Goal: Task Accomplishment & Management: Complete application form

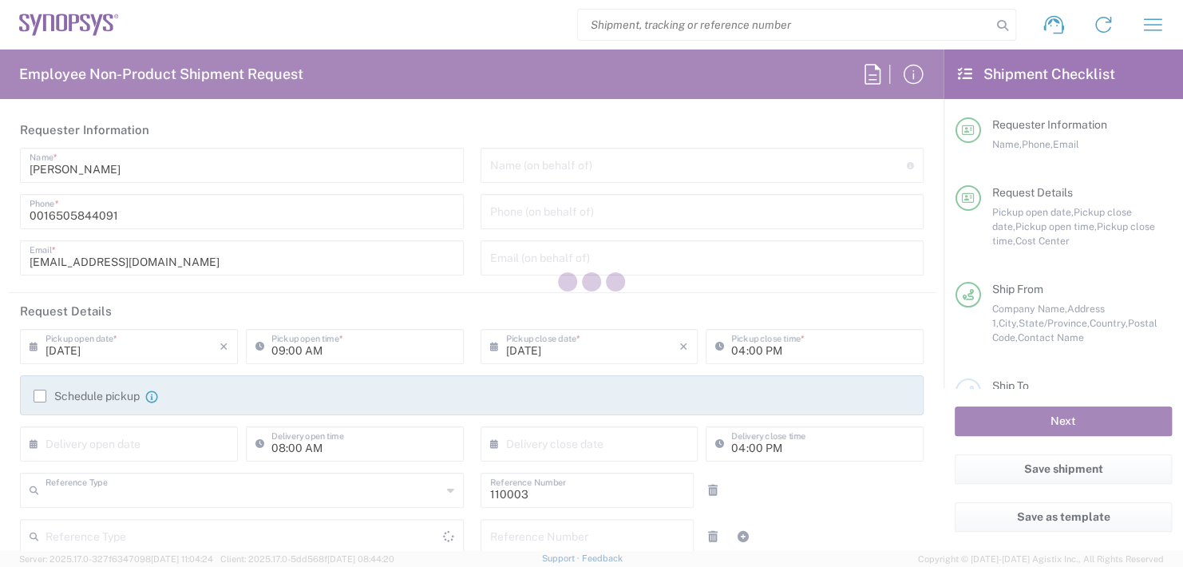
type input "Department"
type input "US01, FAC, MV/SV Fac 110003"
type input "[GEOGRAPHIC_DATA]"
type input "[US_STATE]"
type input "[GEOGRAPHIC_DATA]"
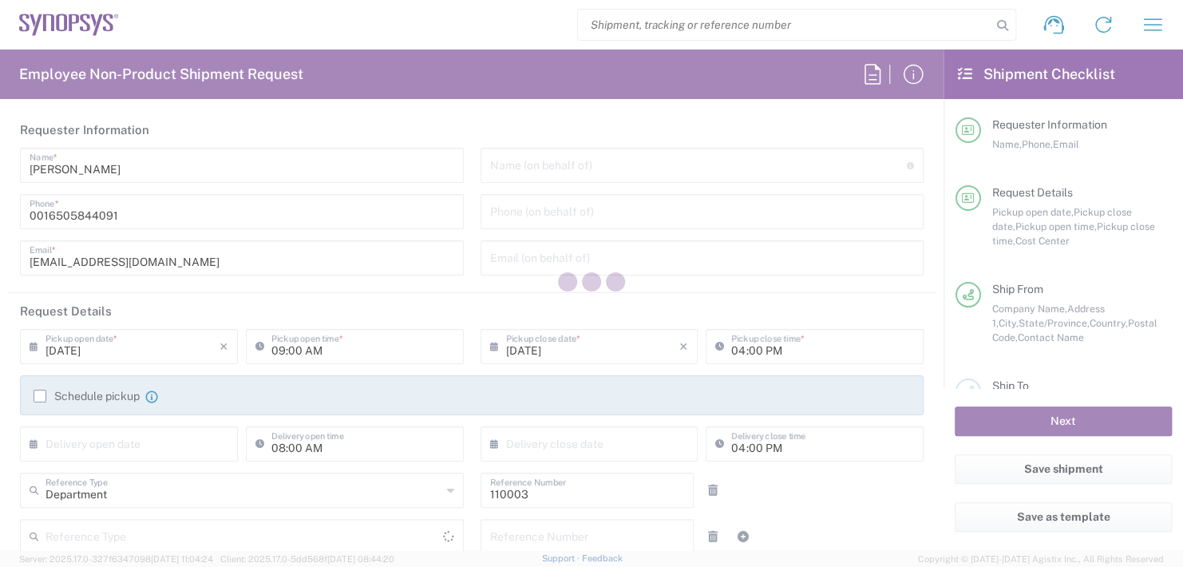
type input "Delivered at Place"
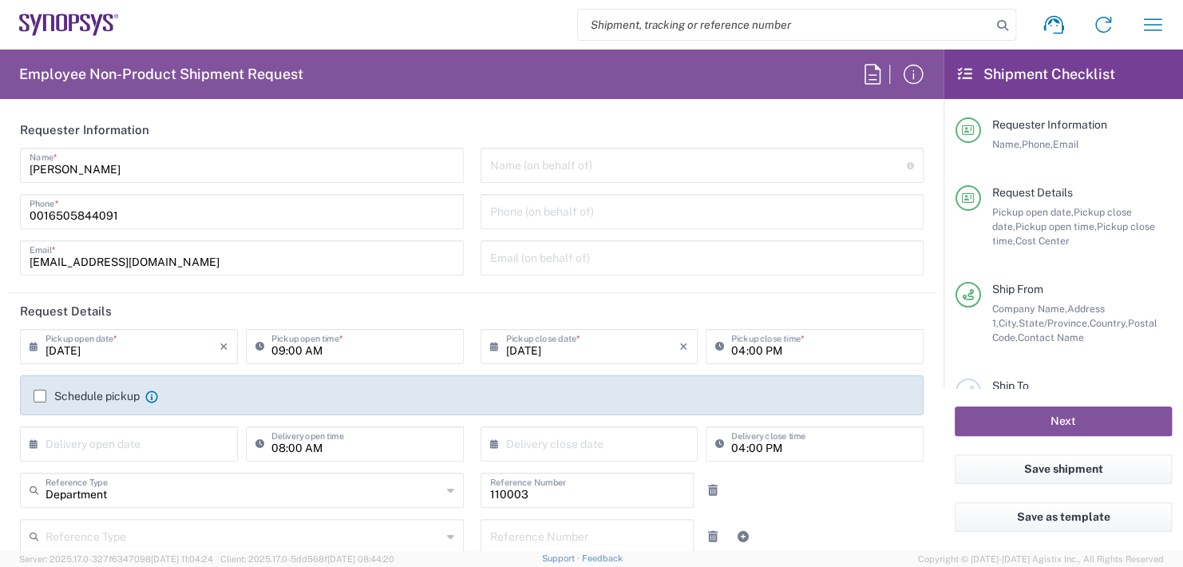
click at [571, 145] on header "Requester Information" at bounding box center [472, 130] width 928 height 36
click at [562, 159] on input "text" at bounding box center [699, 164] width 418 height 28
type input "B"
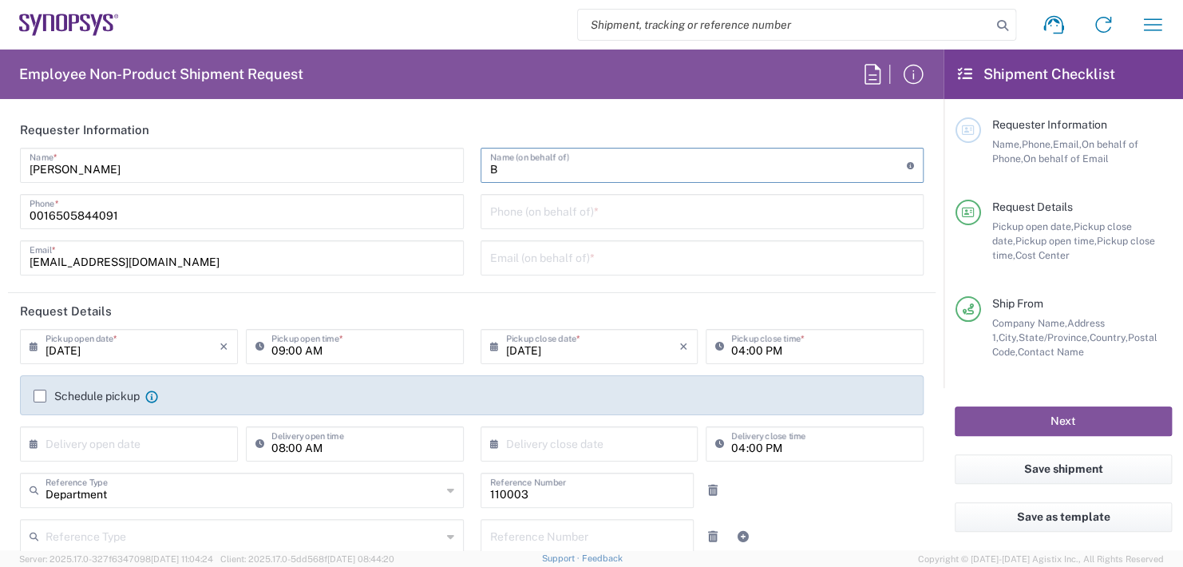
type input "Headquarters USSV"
click at [528, 175] on input "Boba" at bounding box center [699, 164] width 418 height 28
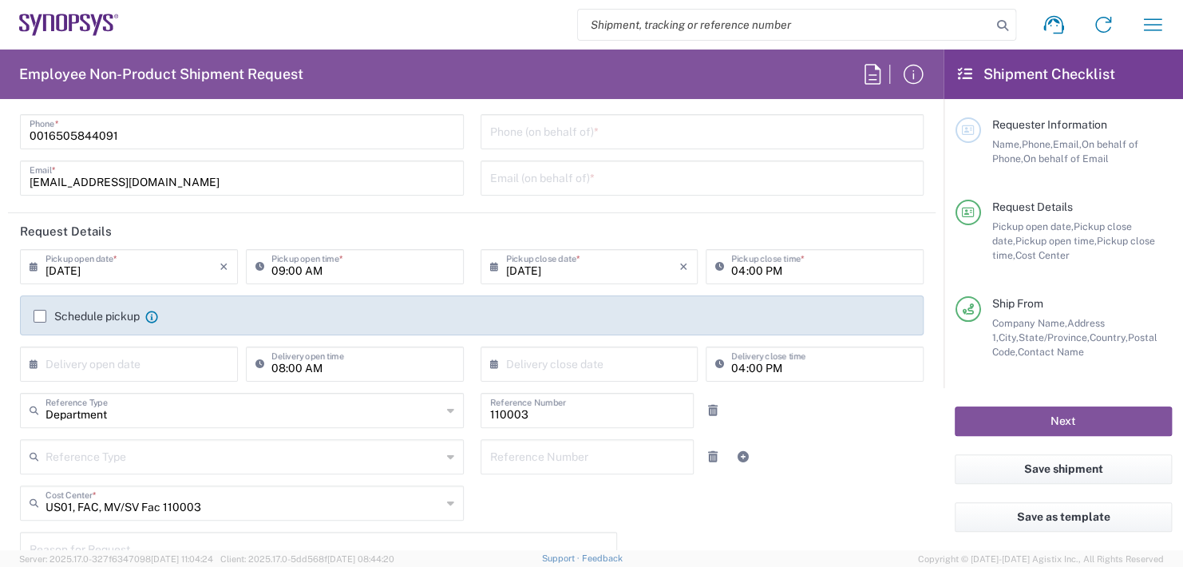
type input "Boba [PERSON_NAME]"
click at [342, 270] on input "09:00 AM" at bounding box center [362, 265] width 183 height 28
type input ":00 AM"
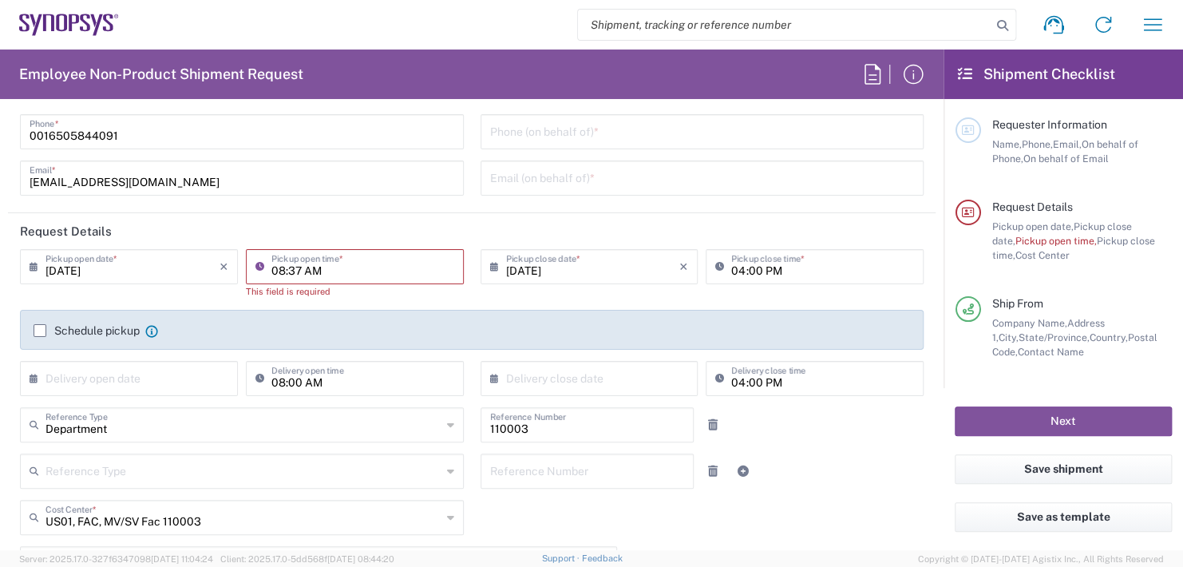
click at [313, 267] on input "08:37 AM" at bounding box center [362, 265] width 183 height 28
click at [322, 267] on input "08:37 AM" at bounding box center [362, 265] width 183 height 28
type input "0"
click at [571, 129] on input "tel" at bounding box center [702, 131] width 425 height 28
type input "Boba [PERSON_NAME]"
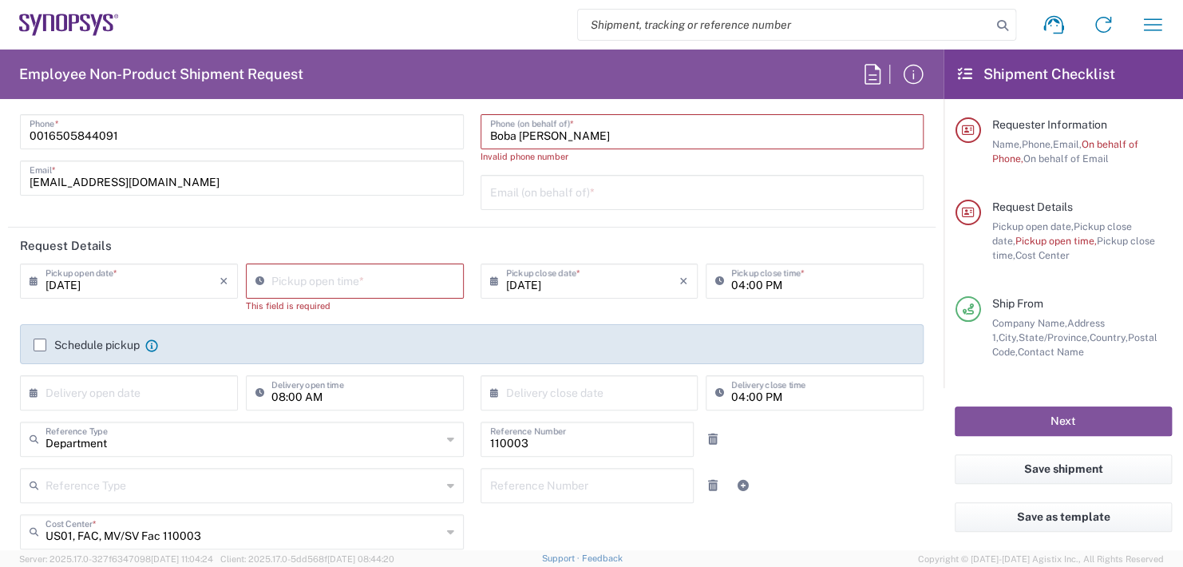
click at [319, 250] on agx-form-section "Request Details [DATE] × Pickup open date * Cancel Apply Pickup open time * Thi…" at bounding box center [472, 500] width 928 height 544
click at [311, 266] on input "08:38 AM" at bounding box center [362, 280] width 183 height 28
click at [315, 279] on input ":38 AM" at bounding box center [362, 280] width 183 height 28
type input ":"
type input "02:30 PM"
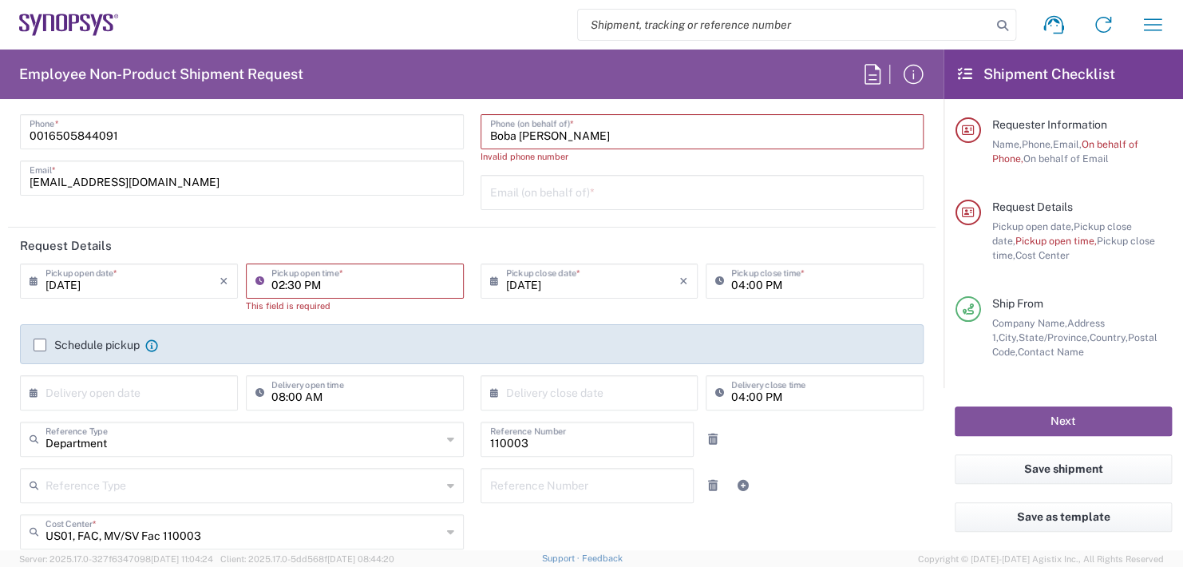
click at [785, 273] on input "04:00 PM" at bounding box center [822, 280] width 183 height 28
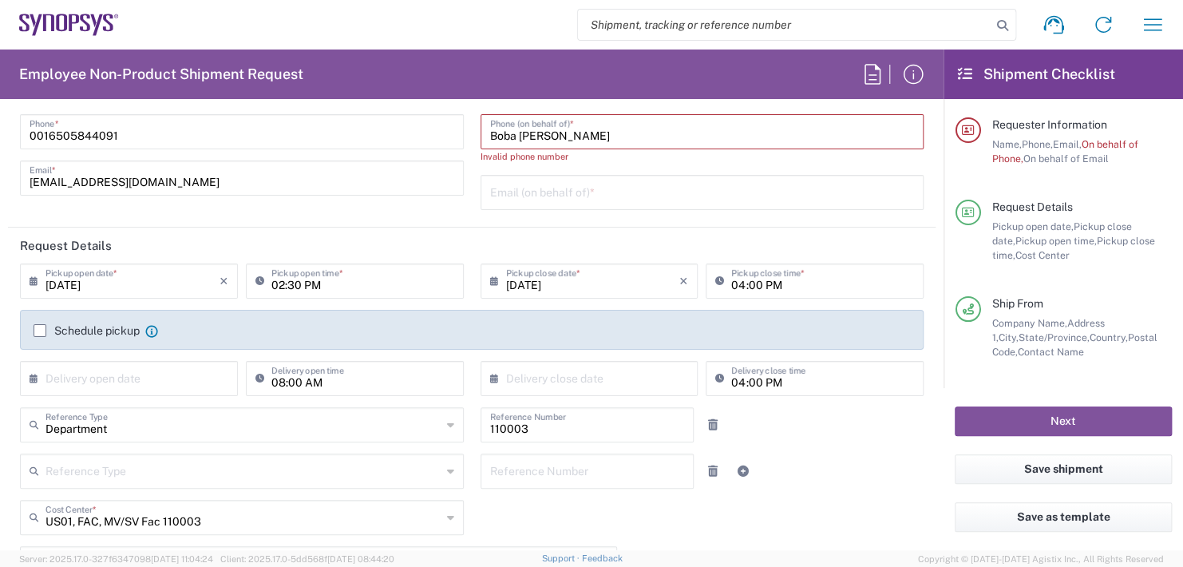
click at [570, 132] on input "Boba [PERSON_NAME]" at bounding box center [702, 131] width 425 height 28
type input "B"
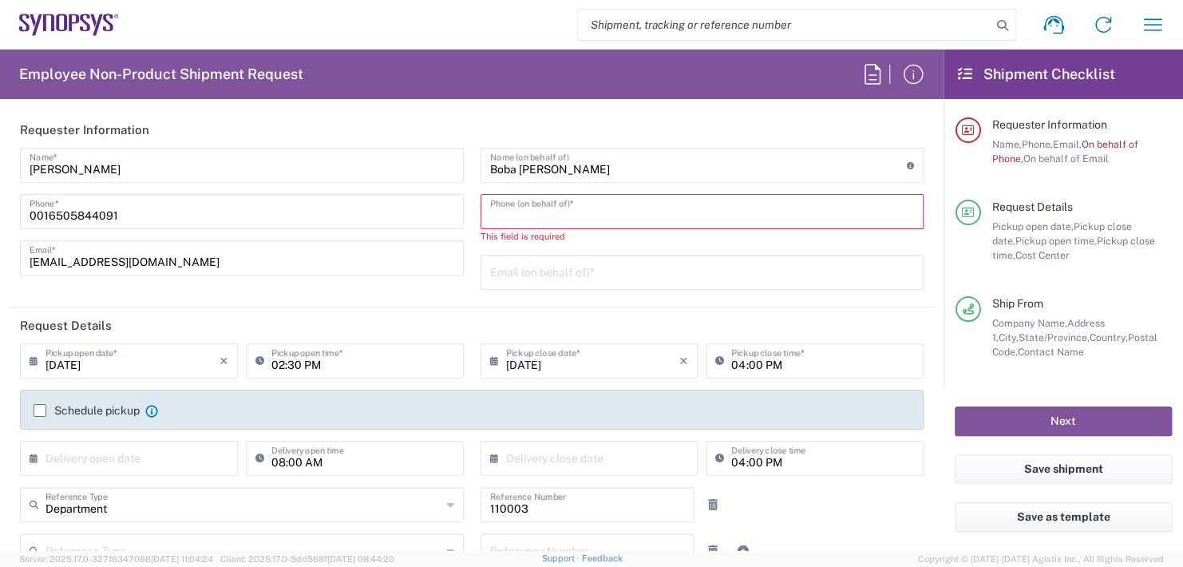
scroll to position [160, 0]
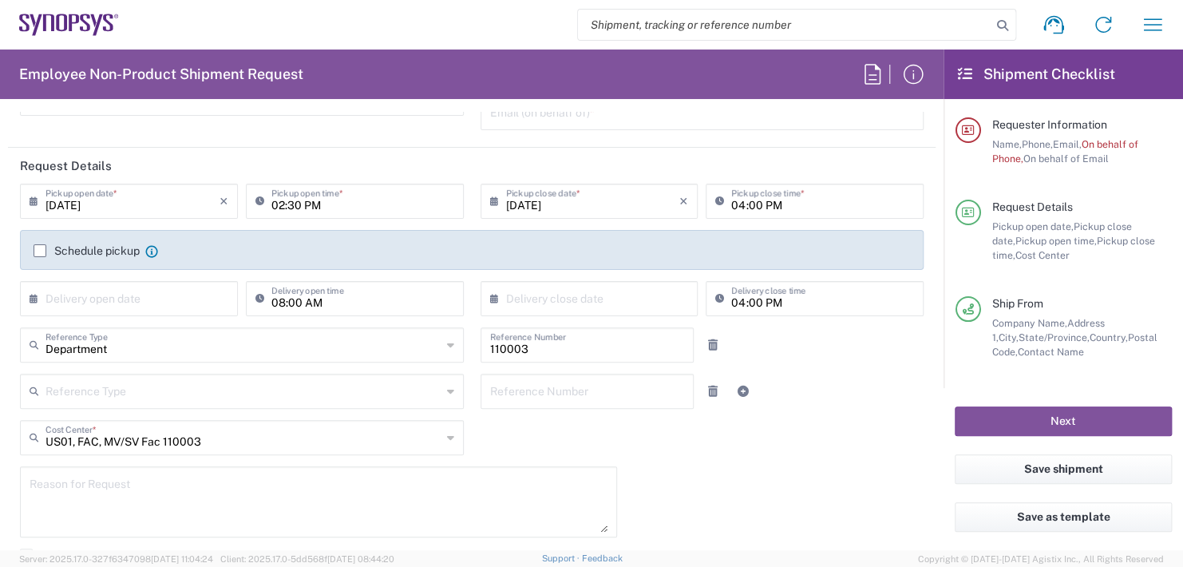
click at [547, 303] on input "text" at bounding box center [593, 297] width 174 height 28
click at [585, 439] on span "20" at bounding box center [584, 442] width 23 height 22
type input "[DATE]"
click at [776, 192] on input "04:00 PM" at bounding box center [822, 200] width 183 height 28
click at [776, 193] on input "04:00 PM" at bounding box center [822, 200] width 183 height 28
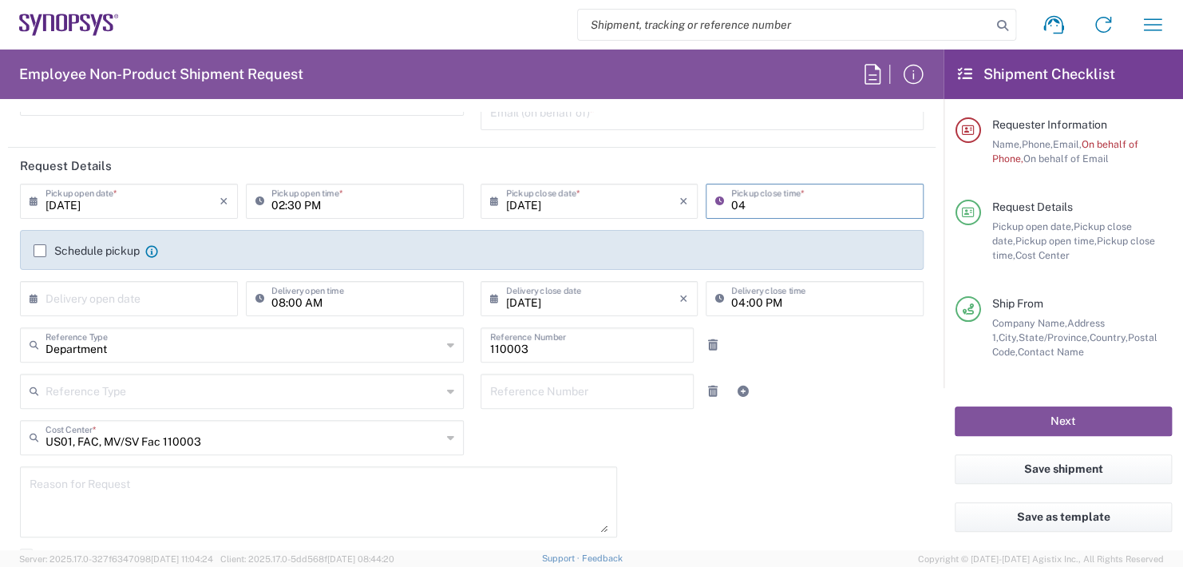
type input "0"
type input "02:30 PM"
click at [100, 288] on input "text" at bounding box center [133, 297] width 174 height 28
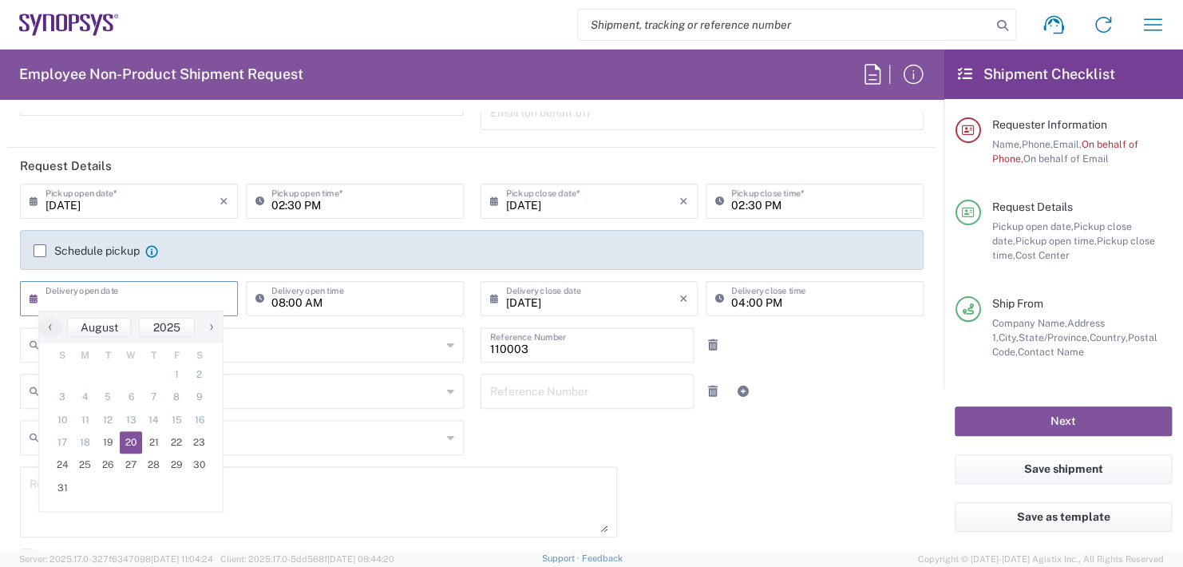
click at [134, 444] on span "20" at bounding box center [131, 442] width 23 height 22
type input "[DATE]"
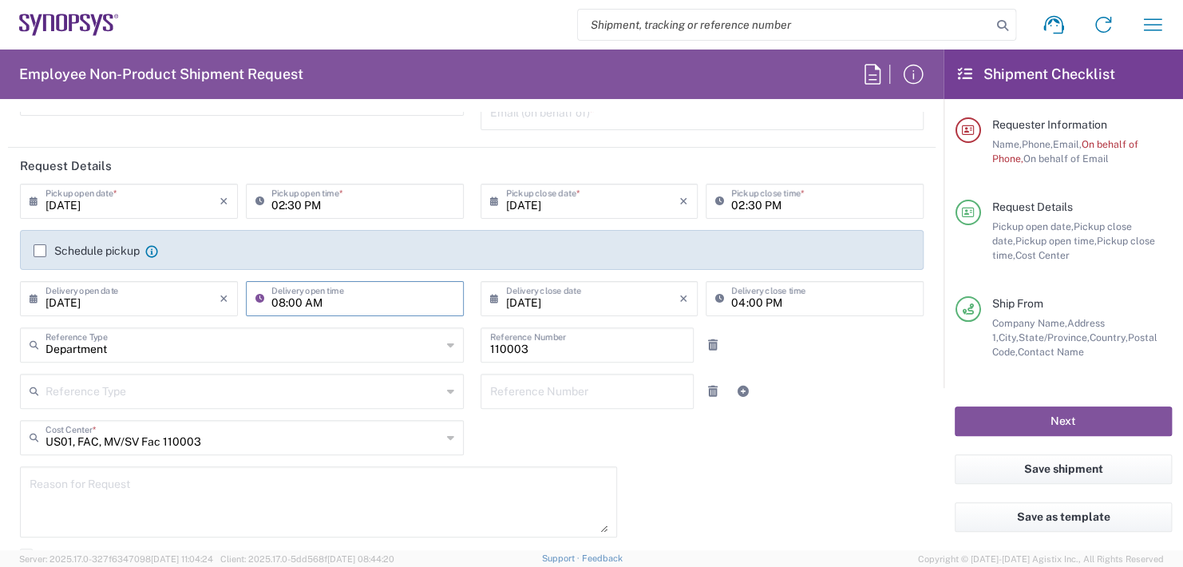
click at [334, 308] on input "08:00 AM" at bounding box center [362, 297] width 183 height 28
click at [333, 302] on input "08:00 AM" at bounding box center [362, 297] width 183 height 28
type input "0"
type input "11:00 AM"
click at [791, 299] on input "04:00 PM" at bounding box center [822, 297] width 183 height 28
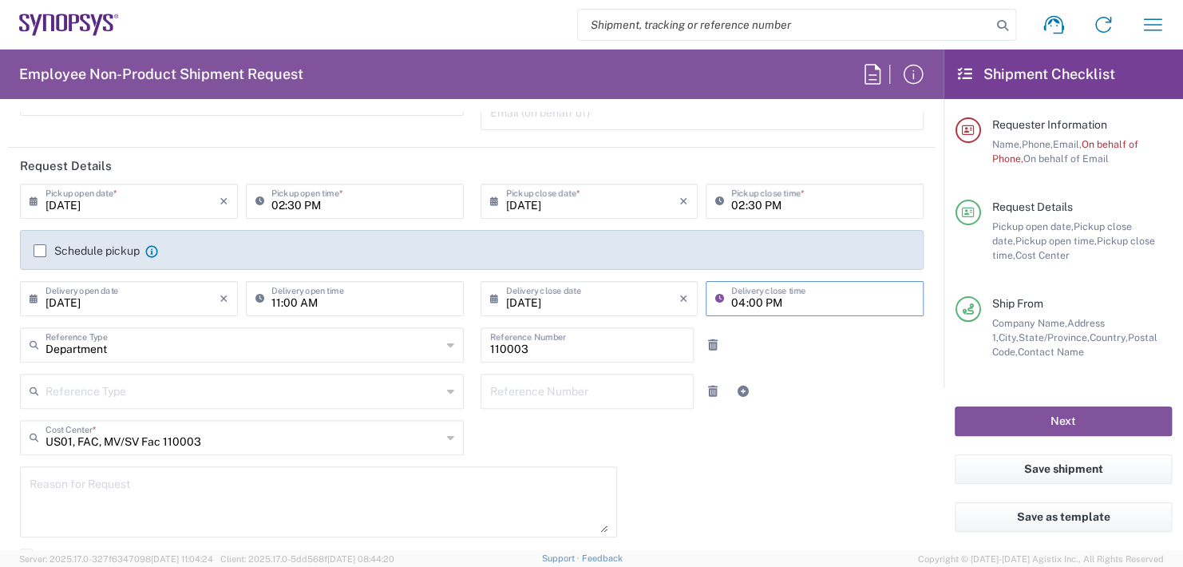
click at [790, 301] on input "04:00 PM" at bounding box center [822, 297] width 183 height 28
type input "0"
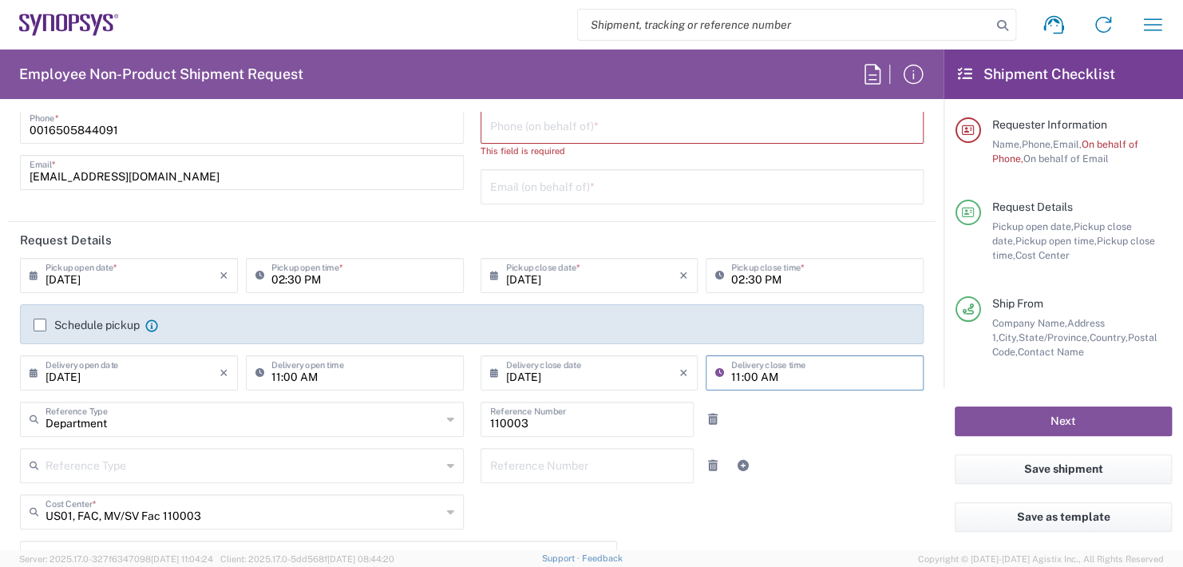
scroll to position [0, 0]
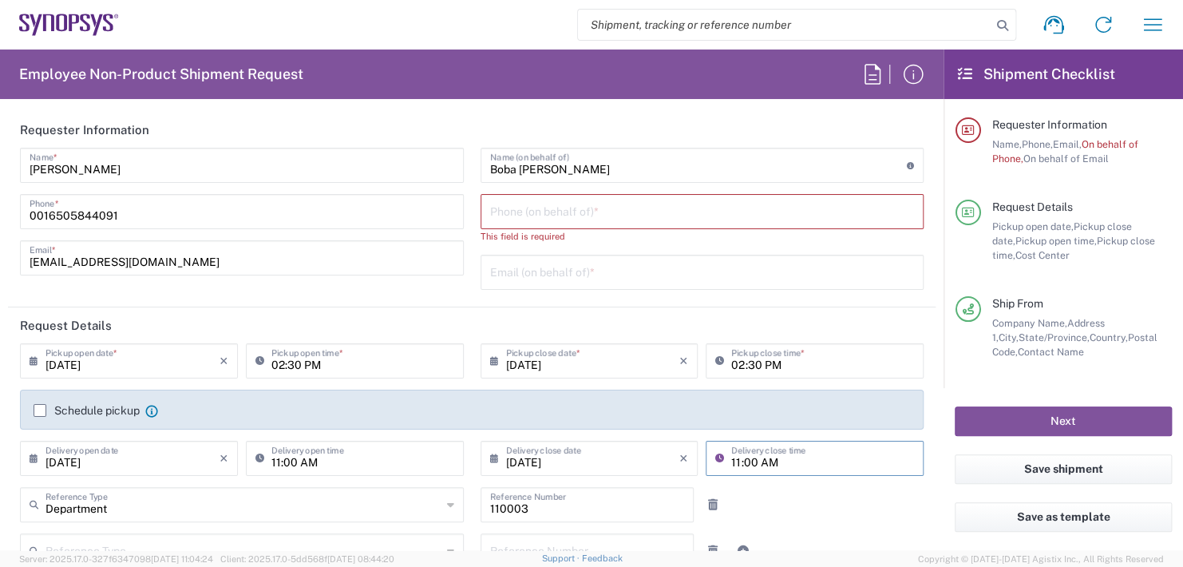
type input "11:00 AM"
click at [516, 208] on input "tel" at bounding box center [702, 210] width 425 height 28
type input "6"
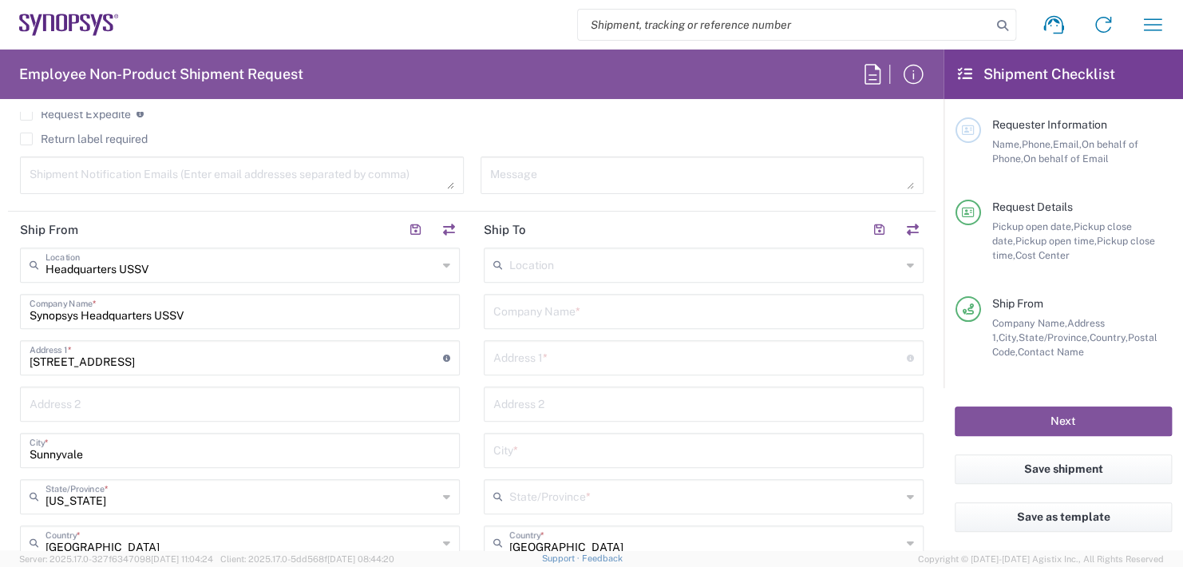
scroll to position [639, 0]
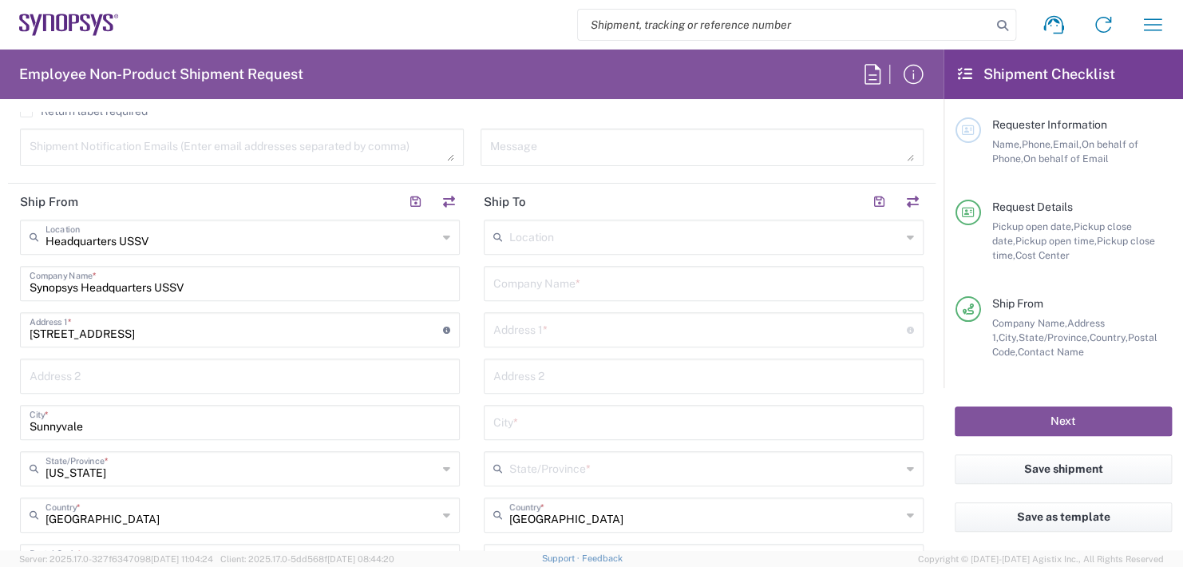
type input "[PHONE_NUMBER]"
click at [520, 279] on input "text" at bounding box center [703, 282] width 421 height 28
type input "W"
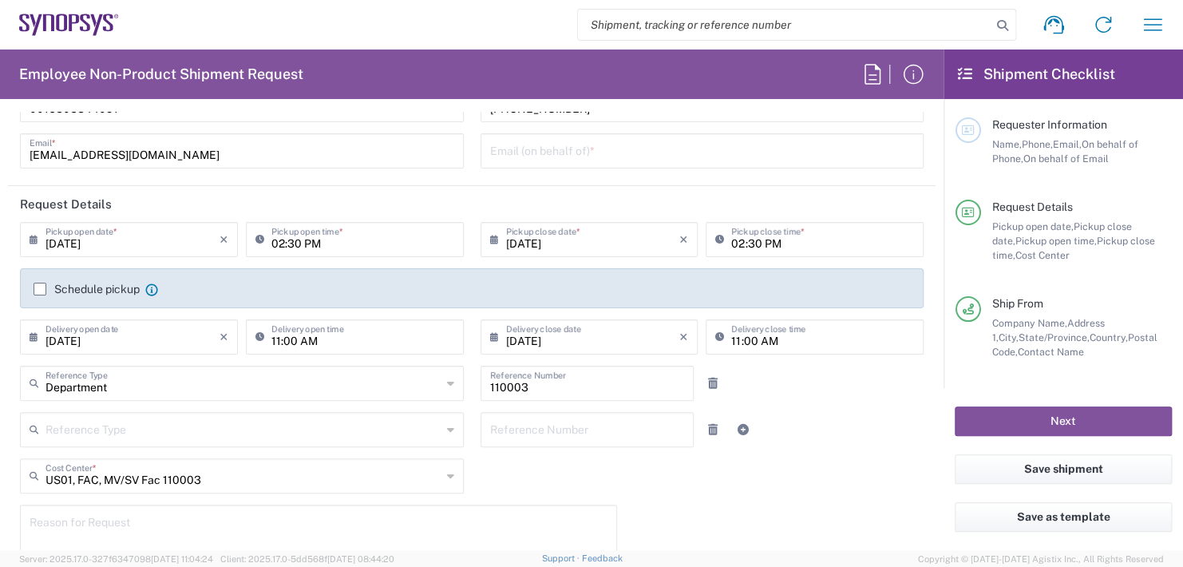
scroll to position [0, 0]
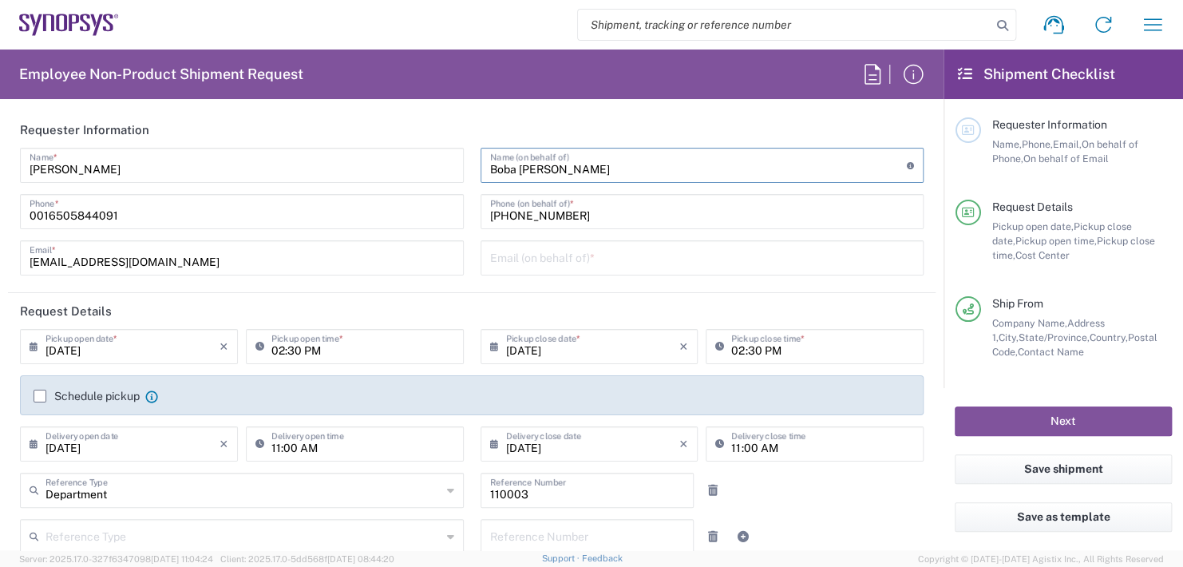
drag, startPoint x: 550, startPoint y: 166, endPoint x: 406, endPoint y: 160, distance: 144.6
click at [406, 158] on div "[PERSON_NAME] Name * [PHONE_NUMBER] Phone * [EMAIL_ADDRESS][DOMAIN_NAME] Email …" at bounding box center [472, 217] width 920 height 139
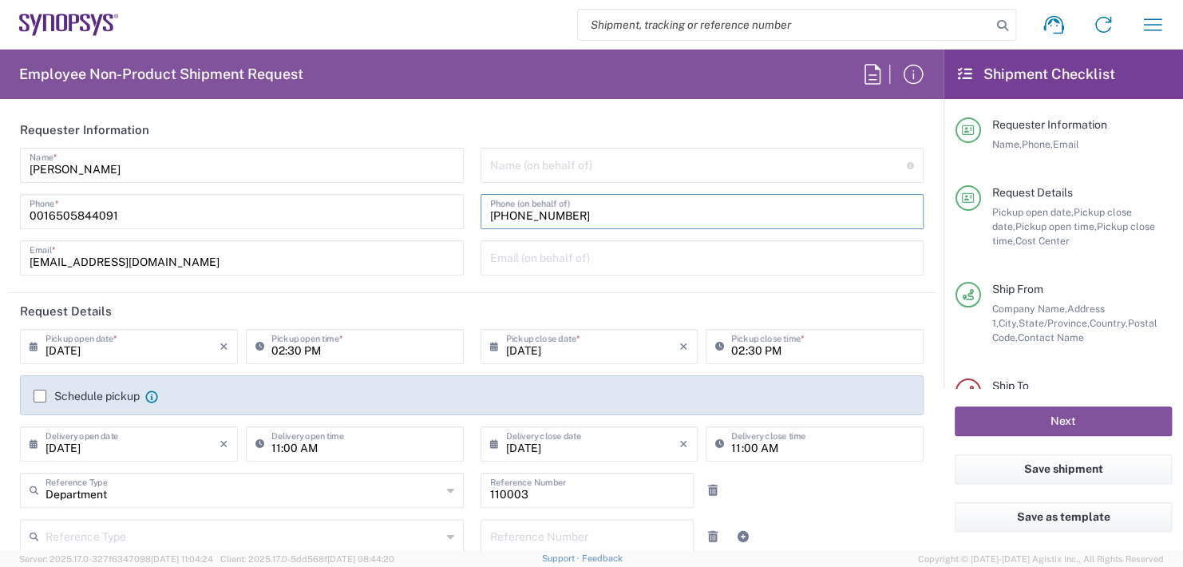
drag, startPoint x: 579, startPoint y: 212, endPoint x: 336, endPoint y: 204, distance: 242.8
click at [337, 204] on div "[PERSON_NAME] Name * [PHONE_NUMBER] Phone * [EMAIL_ADDRESS][DOMAIN_NAME] Email …" at bounding box center [472, 217] width 920 height 139
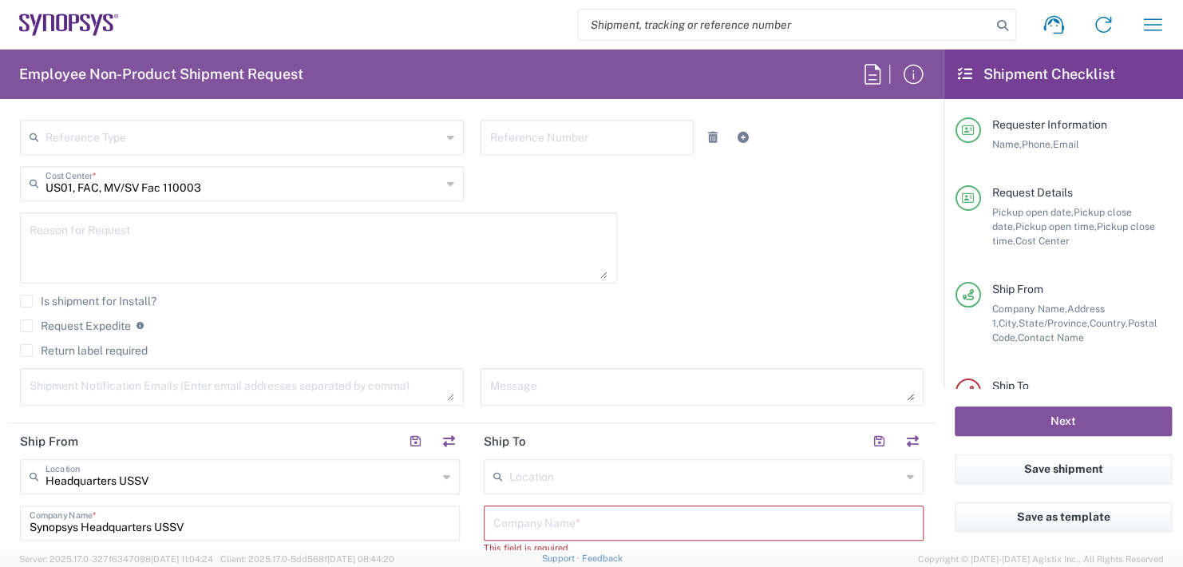
scroll to position [639, 0]
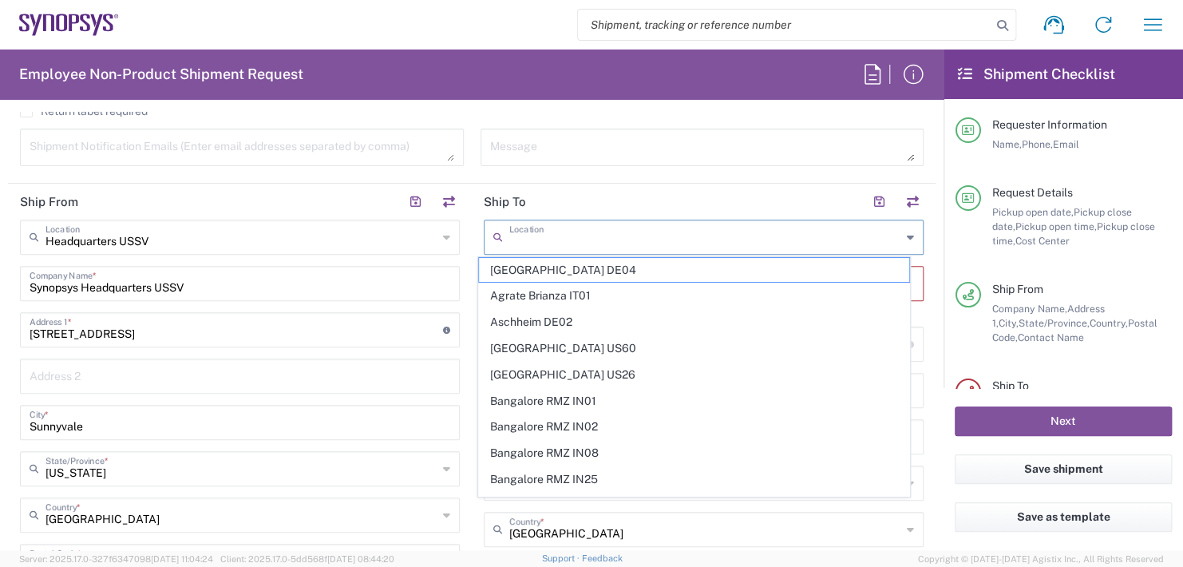
click at [528, 230] on input "text" at bounding box center [705, 236] width 392 height 28
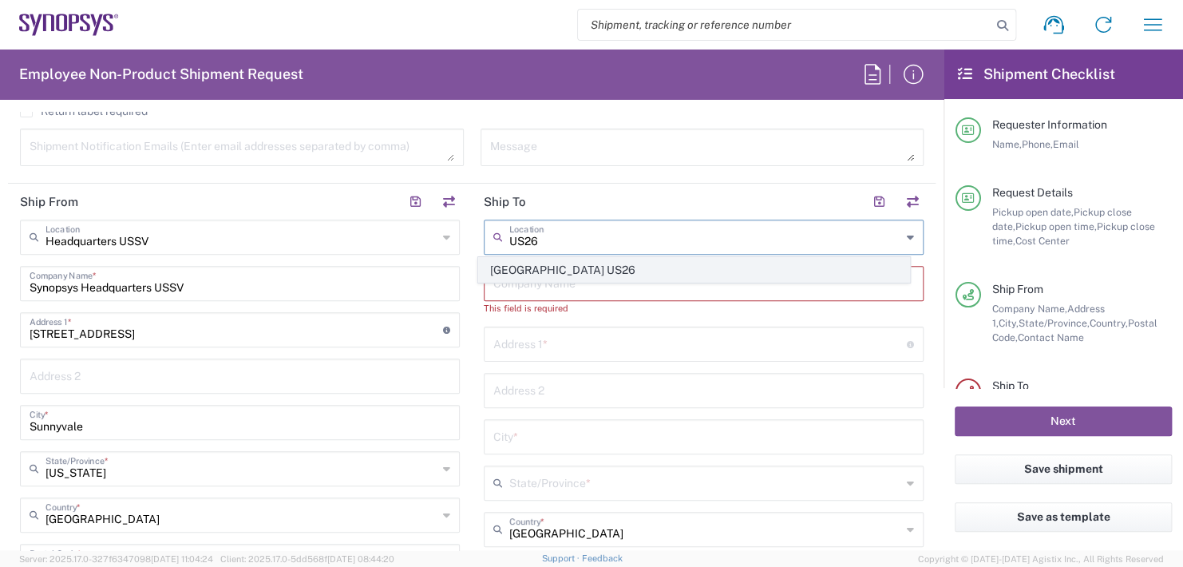
click at [527, 265] on span "[GEOGRAPHIC_DATA] US26" at bounding box center [694, 270] width 430 height 25
type input "[GEOGRAPHIC_DATA] US26"
type input "Synopsys Inc"
type input "1301 S Mopac Expy"
type input "[STREET_ADDRESS]"
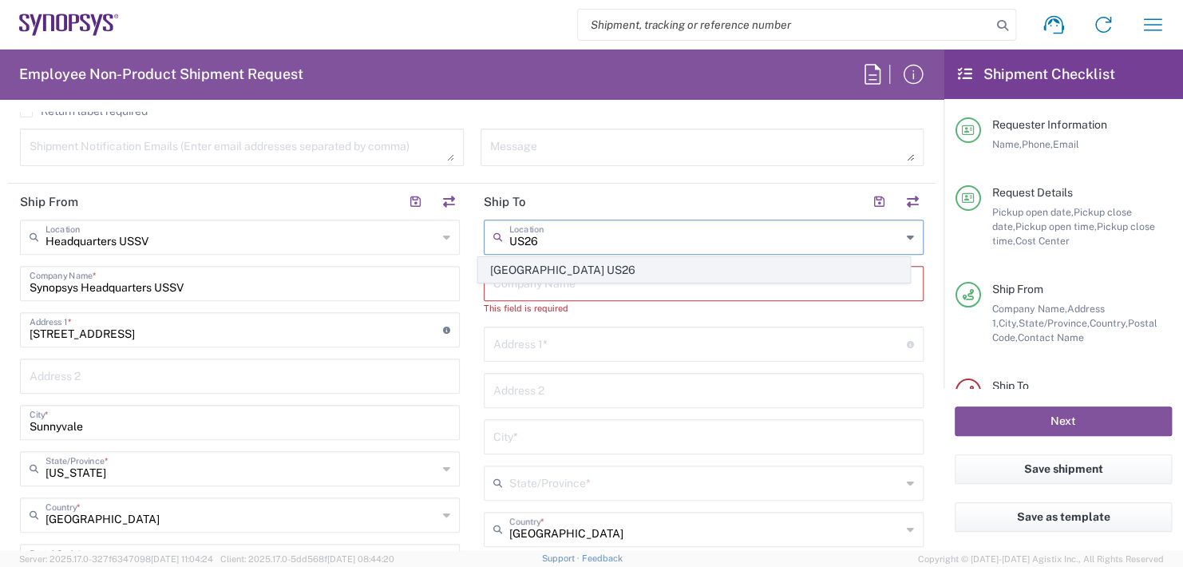
type input "Austin"
type input "[US_STATE]"
type input "78746"
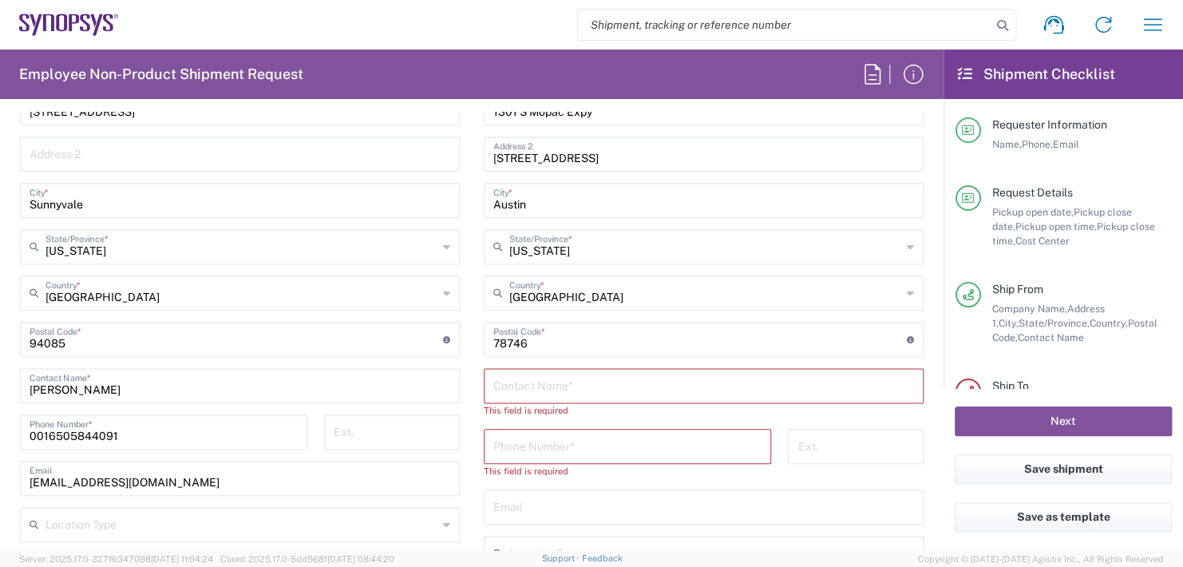
scroll to position [878, 0]
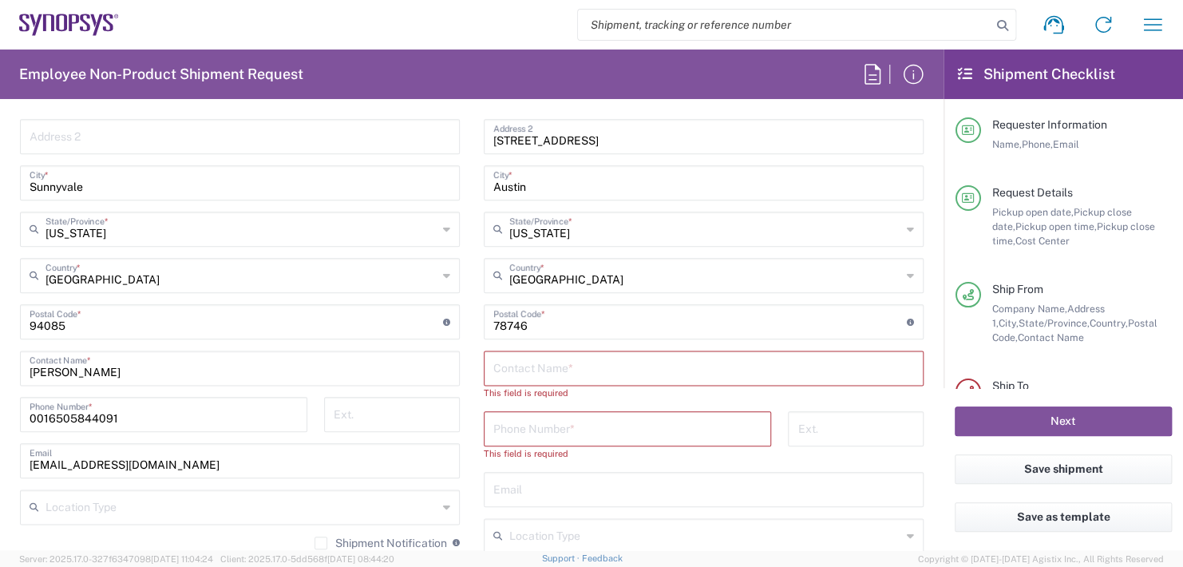
click at [513, 369] on input "text" at bounding box center [703, 367] width 421 height 28
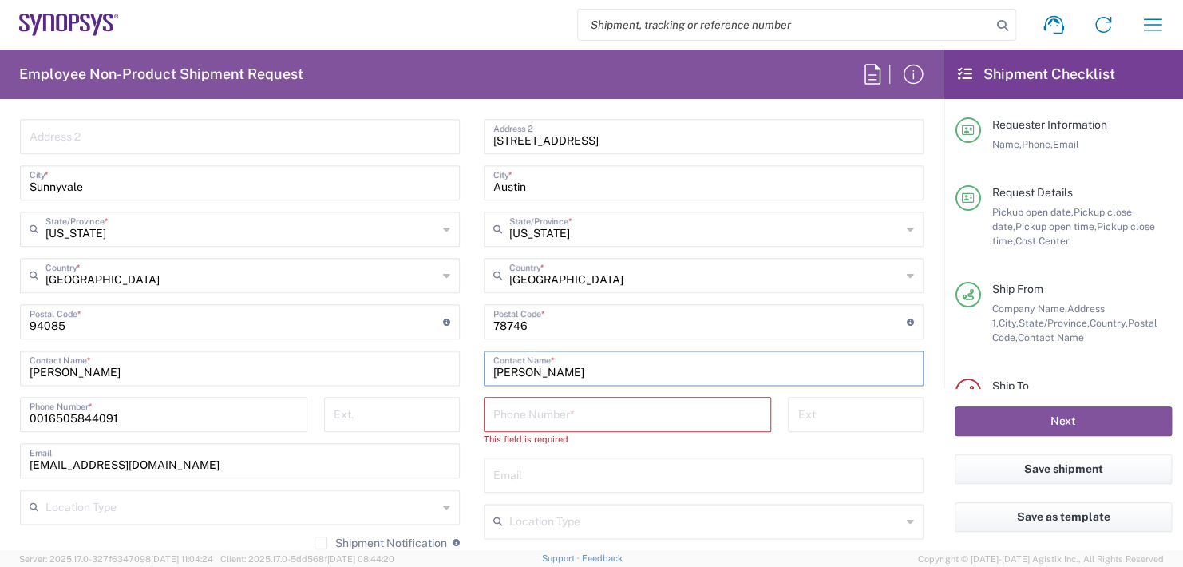
type input "[PERSON_NAME]"
click at [540, 403] on input "tel" at bounding box center [627, 413] width 268 height 28
click at [514, 427] on div "Phone Number *" at bounding box center [627, 414] width 287 height 35
click at [508, 405] on input "tel" at bounding box center [627, 413] width 268 height 28
click at [506, 410] on input "tel" at bounding box center [627, 413] width 268 height 28
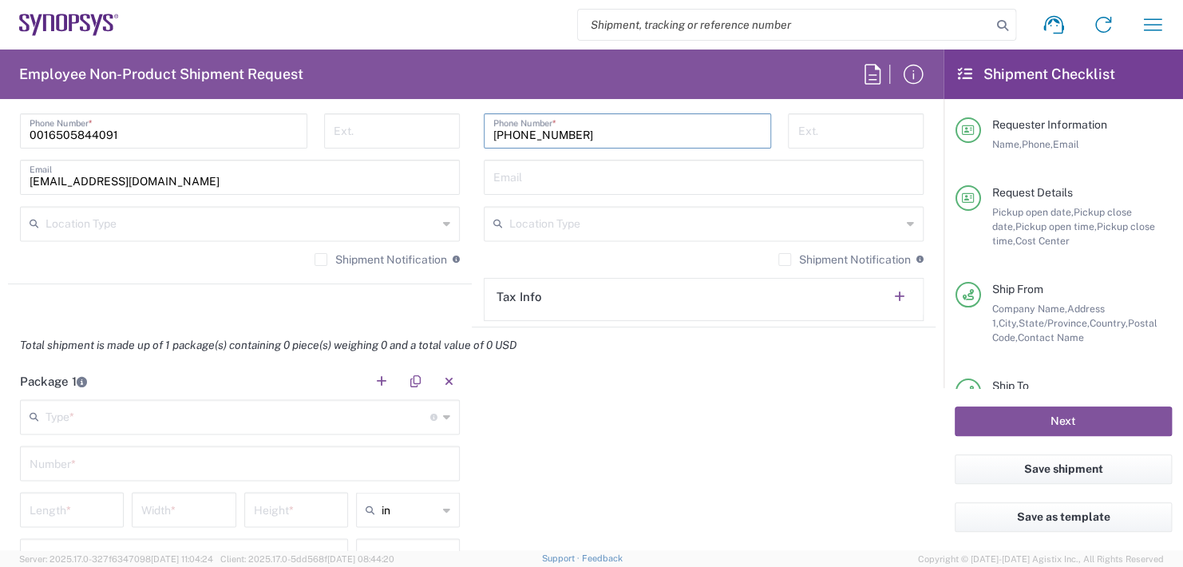
scroll to position [1197, 0]
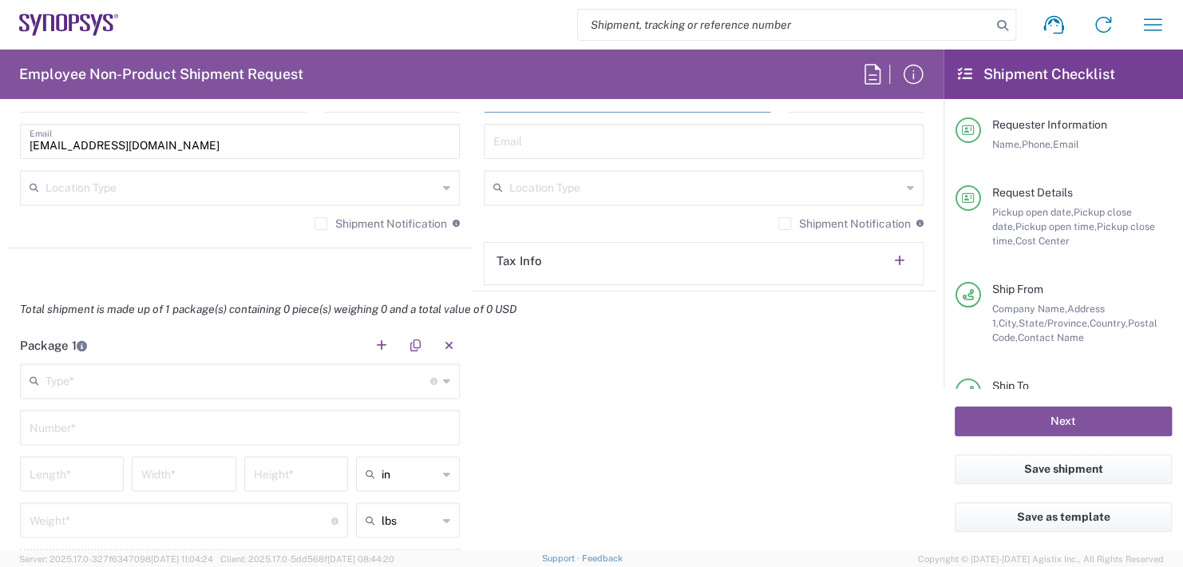
type input "[PHONE_NUMBER]"
click at [74, 388] on input "text" at bounding box center [238, 380] width 385 height 28
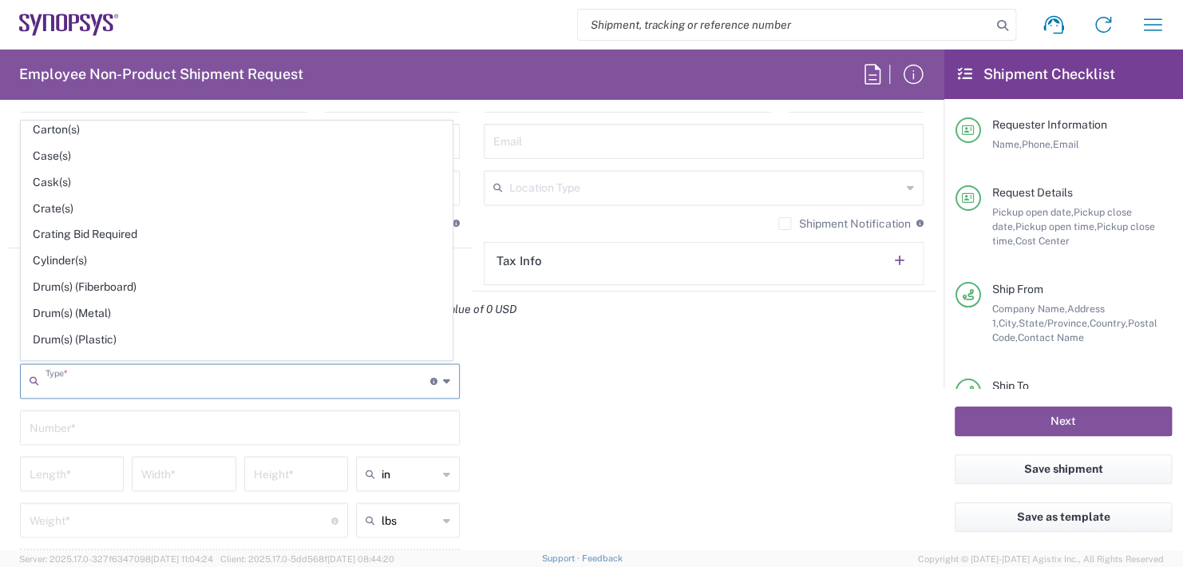
scroll to position [319, 0]
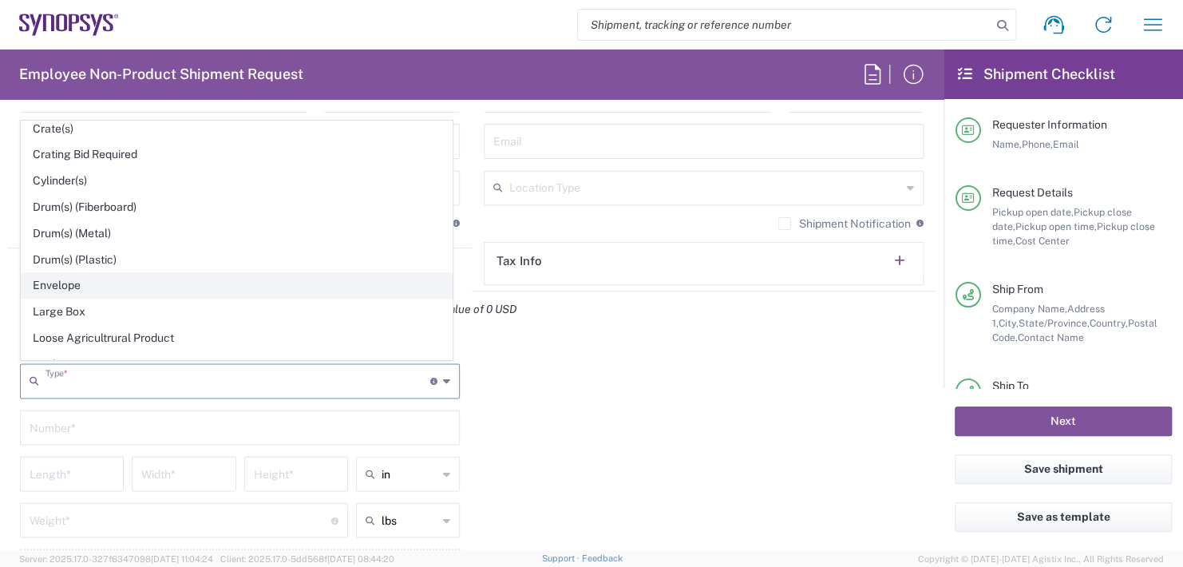
click at [58, 283] on span "Envelope" at bounding box center [237, 285] width 430 height 25
type input "Envelope"
type input "1"
type input "9.5"
type input "12.5"
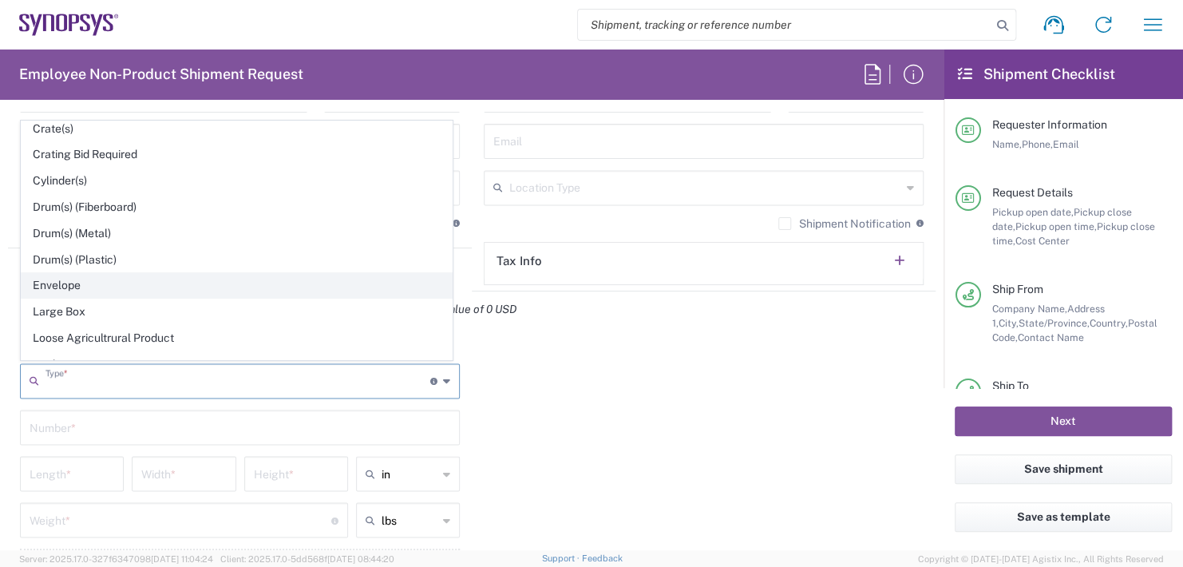
type input "0.25"
type input "1"
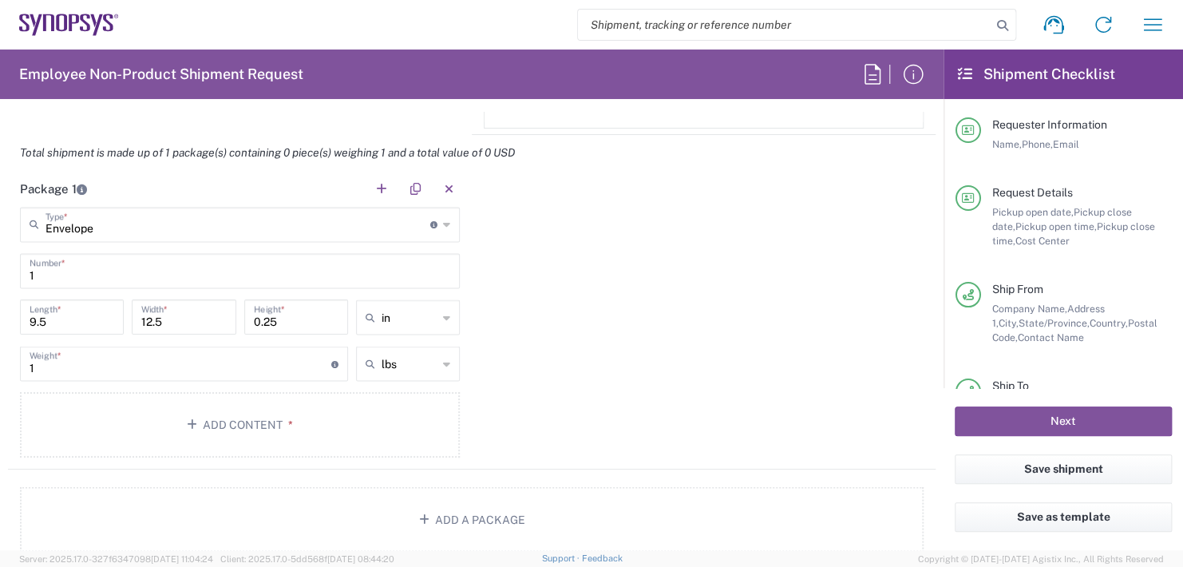
scroll to position [1357, 0]
click at [240, 419] on button "Add Content *" at bounding box center [240, 421] width 440 height 65
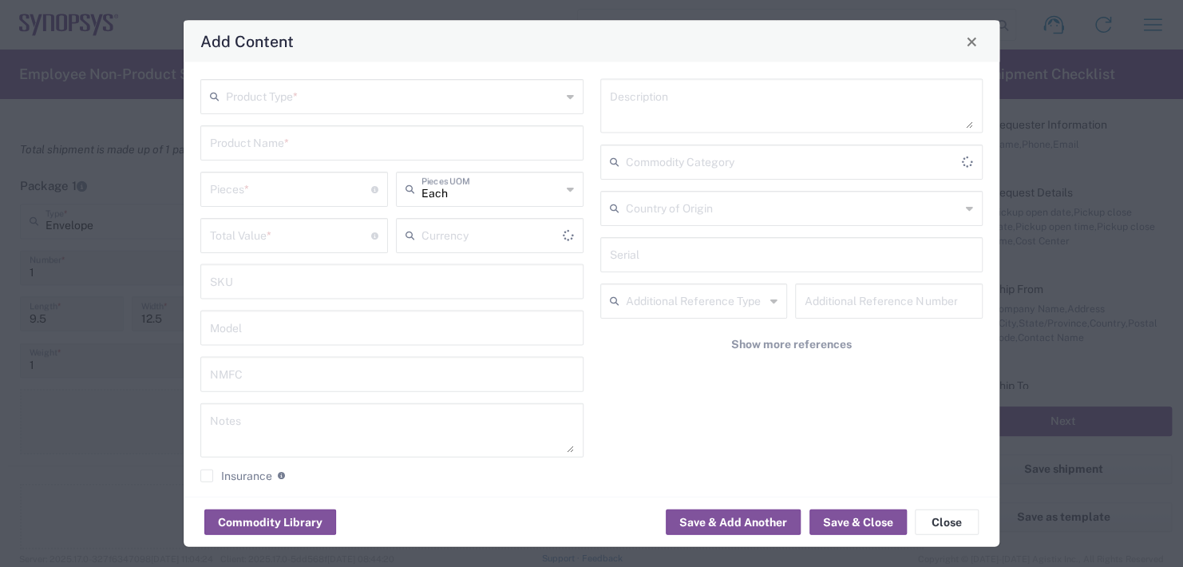
type input "US Dollar"
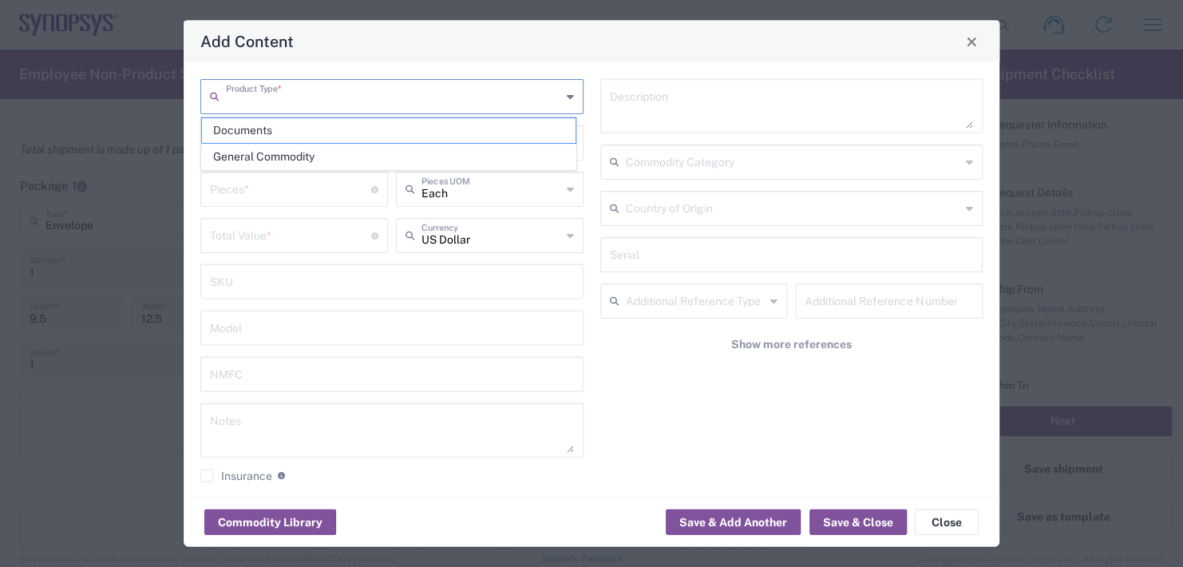
click at [271, 93] on input "text" at bounding box center [393, 95] width 335 height 28
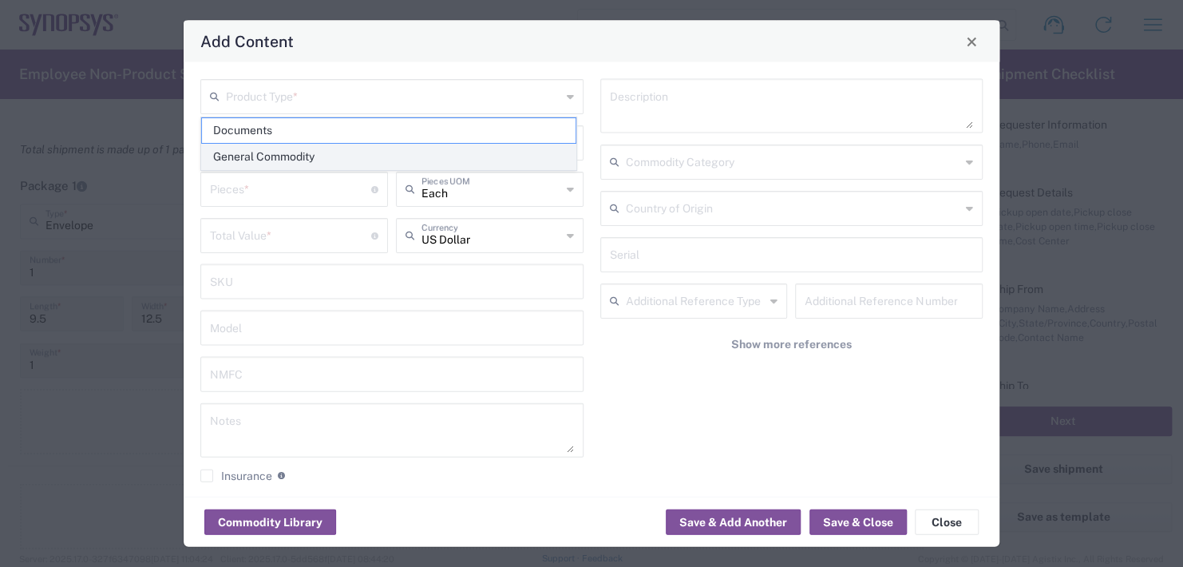
click at [257, 162] on span "General Commodity" at bounding box center [389, 156] width 374 height 25
type input "General Commodity"
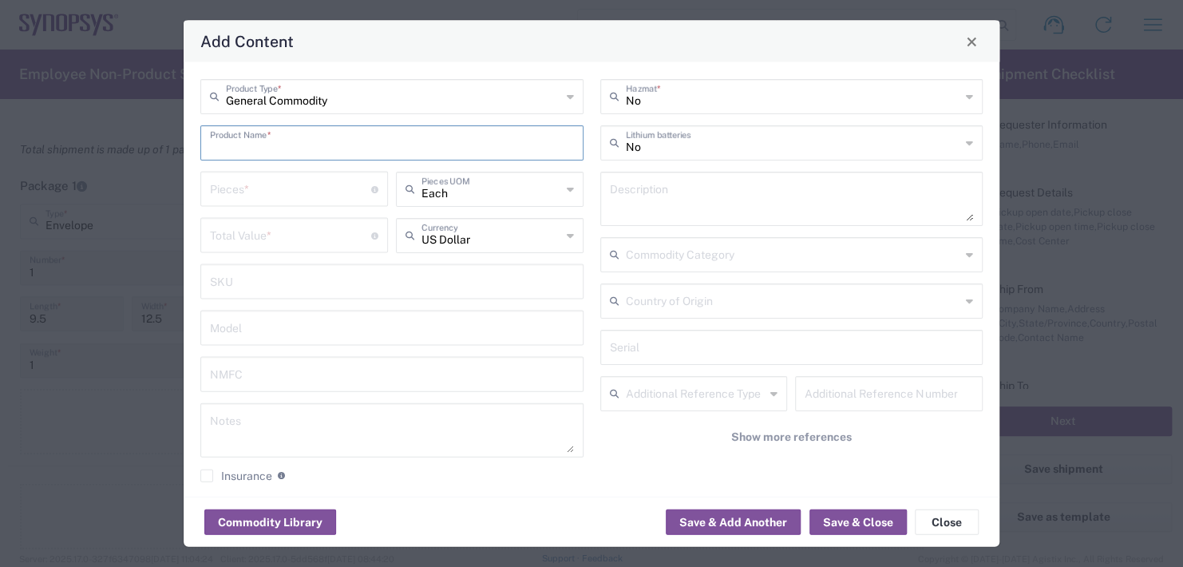
click at [260, 132] on input "text" at bounding box center [392, 142] width 364 height 28
type input "Name Plates"
click at [259, 172] on div "Pieces * Number of pieces inside all the packages" at bounding box center [294, 189] width 188 height 35
click at [254, 181] on input "number" at bounding box center [290, 188] width 161 height 28
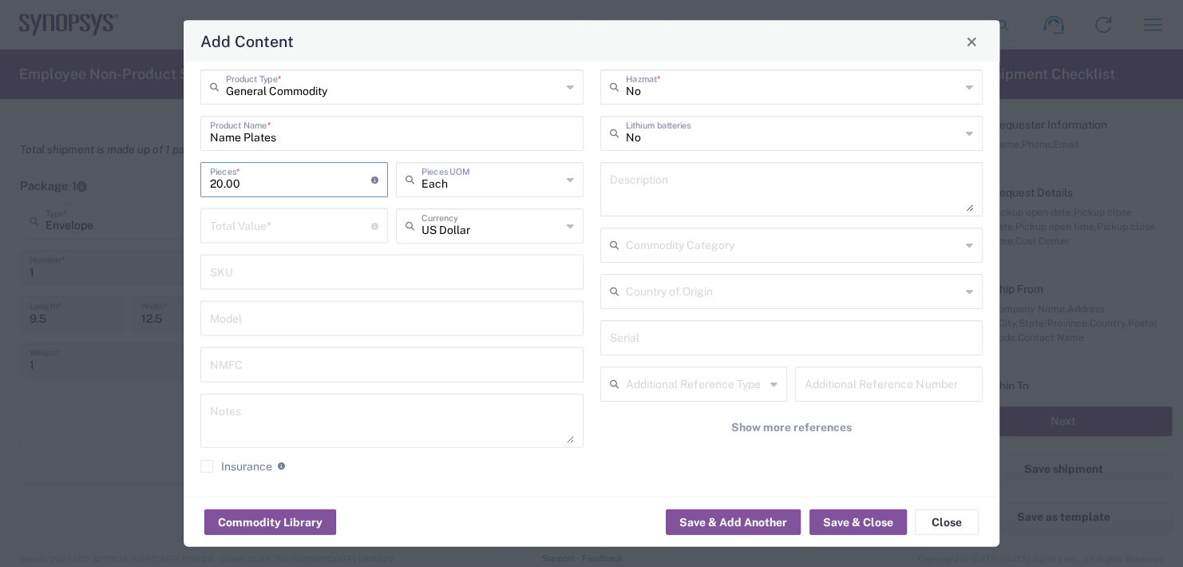
scroll to position [13, 0]
drag, startPoint x: 253, startPoint y: 175, endPoint x: 148, endPoint y: 168, distance: 105.6
click at [148, 168] on div "Add Content General Commodity Product Type * Name Plates Product Name * 20.00 P…" at bounding box center [591, 283] width 1183 height 567
type input "2"
click at [289, 228] on input "number" at bounding box center [290, 222] width 161 height 28
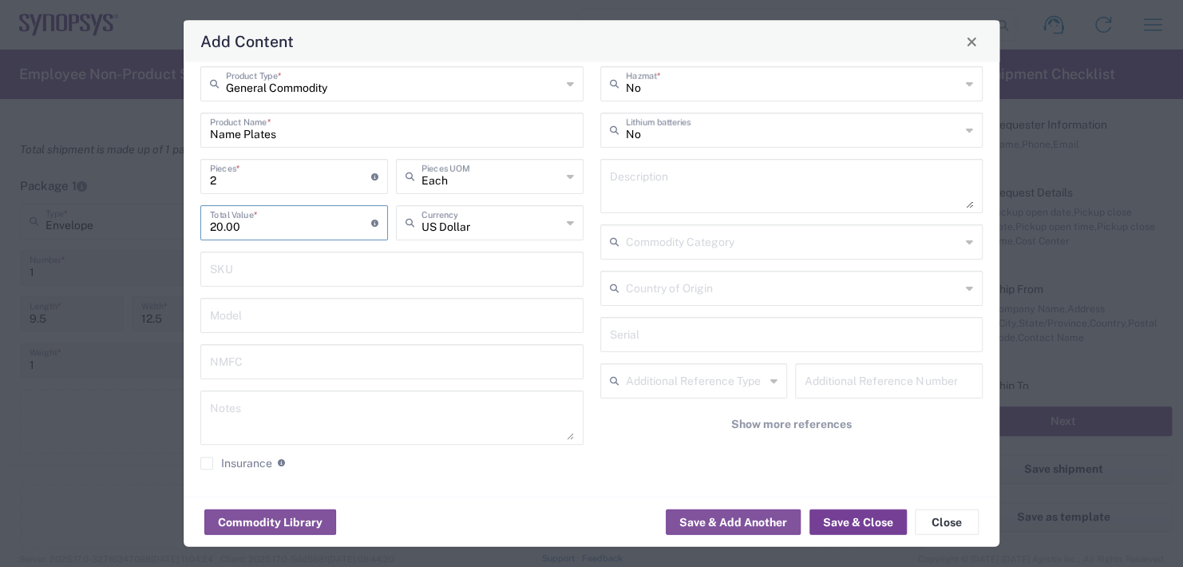
type input "20.00"
click at [873, 527] on button "Save & Close" at bounding box center [857, 522] width 97 height 26
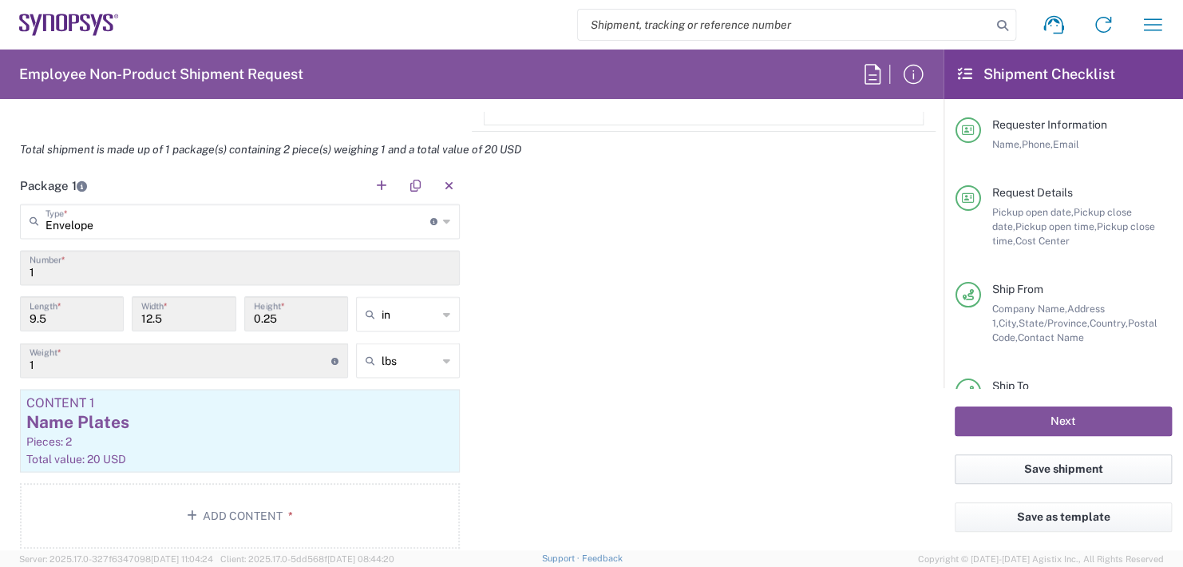
click at [1028, 470] on button "Save shipment" at bounding box center [1063, 469] width 217 height 30
